Goal: Task Accomplishment & Management: Manage account settings

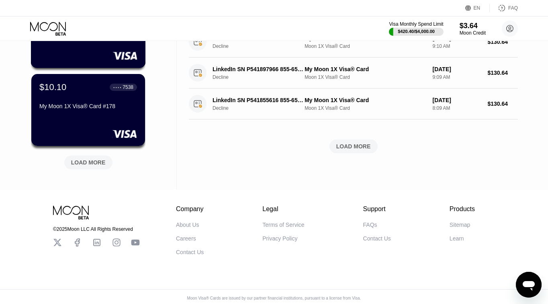
scroll to position [345, 0]
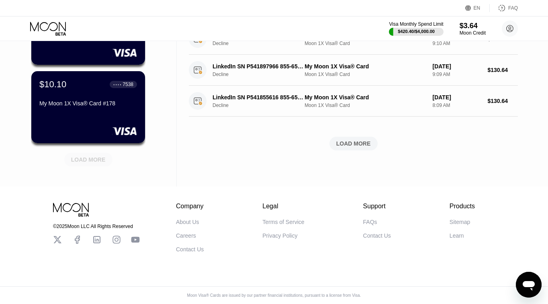
click at [92, 161] on div "LOAD MORE" at bounding box center [88, 159] width 35 height 7
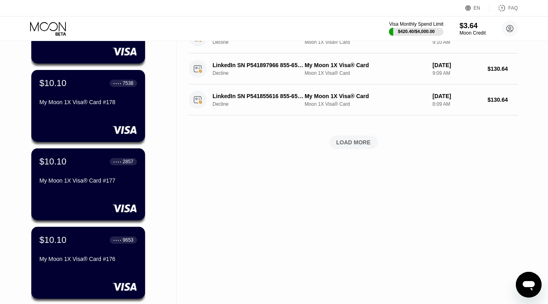
click at [186, 196] on div "Activity Export Transaction Detail Card or Product Detail Date & Time Amount LI…" at bounding box center [353, 136] width 353 height 881
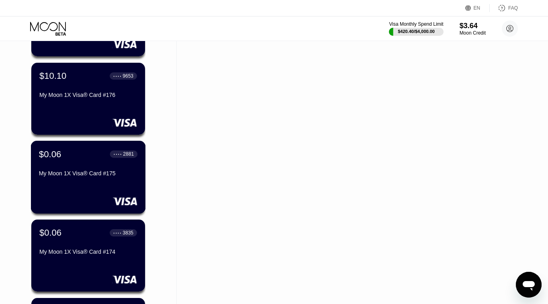
scroll to position [501, 0]
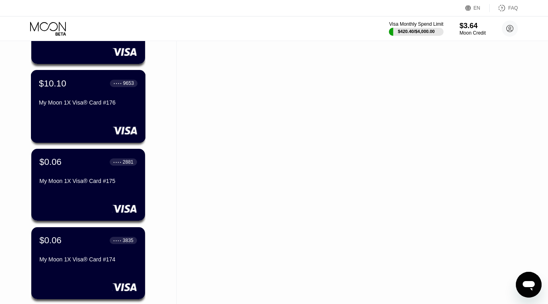
click at [98, 116] on div "$10.10 ● ● ● ● 9653 My Moon 1X Visa® Card #176" at bounding box center [88, 106] width 115 height 73
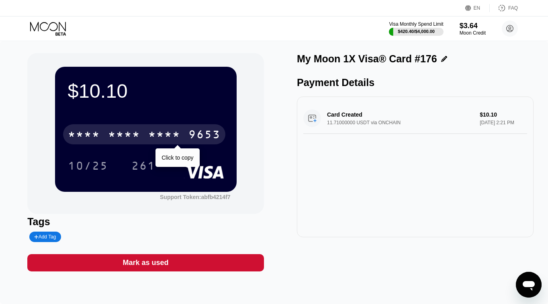
click at [134, 133] on div "* * * *" at bounding box center [124, 135] width 32 height 13
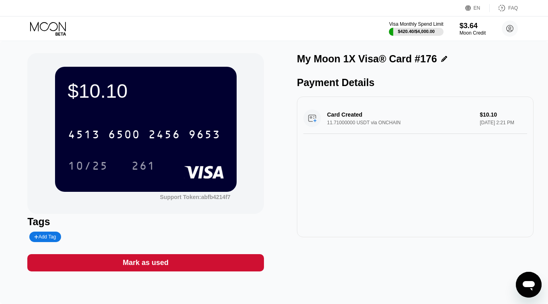
click at [52, 239] on div "Add Tag" at bounding box center [44, 236] width 31 height 10
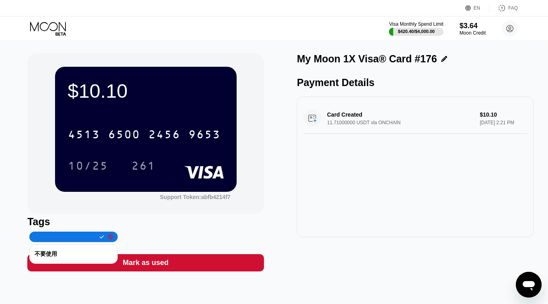
click at [59, 254] on div "不要使用" at bounding box center [74, 254] width 78 height 14
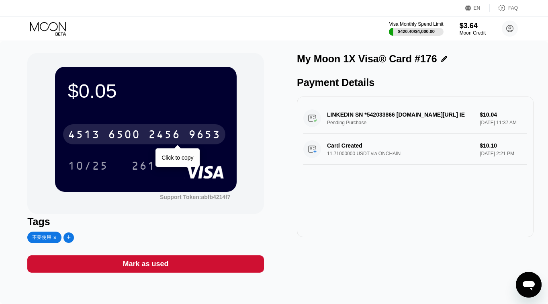
click at [180, 134] on div "[CREDIT_CARD_NUMBER]" at bounding box center [144, 134] width 162 height 20
